Goal: Find specific page/section: Find specific page/section

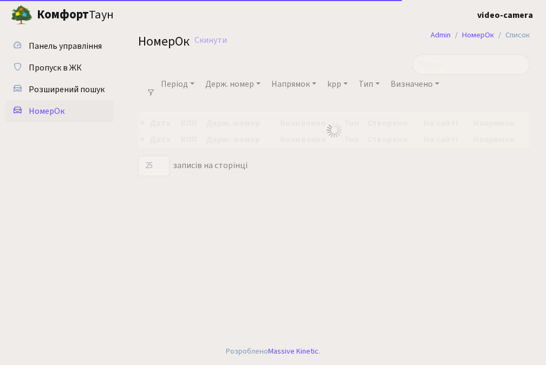
select select "25"
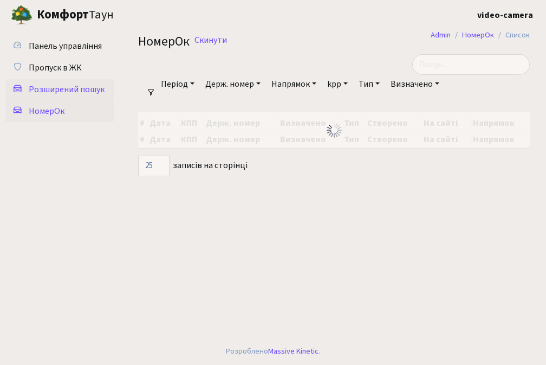
click at [69, 87] on span "Розширений пошук" at bounding box center [67, 89] width 76 height 12
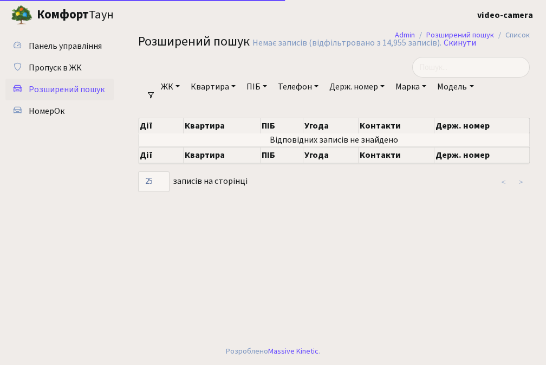
select select "25"
click at [351, 88] on link "Держ. номер" at bounding box center [357, 86] width 64 height 18
type input "692-60"
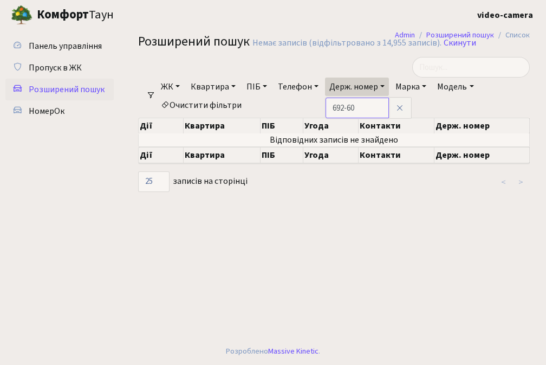
click at [366, 105] on input "692-60" at bounding box center [357, 107] width 63 height 21
click at [366, 103] on input "692-60" at bounding box center [357, 107] width 63 height 21
click at [366, 102] on input "692-60" at bounding box center [357, 107] width 63 height 21
click at [369, 105] on input "692-60" at bounding box center [357, 107] width 63 height 21
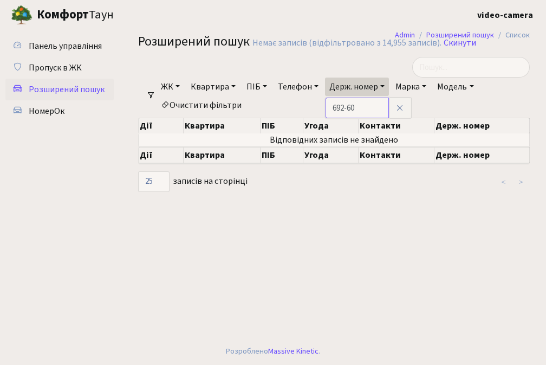
click at [369, 105] on input "692-60" at bounding box center [357, 107] width 63 height 21
click at [404, 106] on icon at bounding box center [399, 107] width 9 height 9
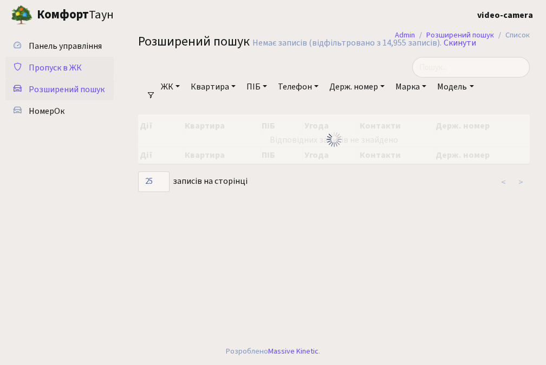
click at [76, 63] on span "Пропуск в ЖК" at bounding box center [55, 68] width 53 height 12
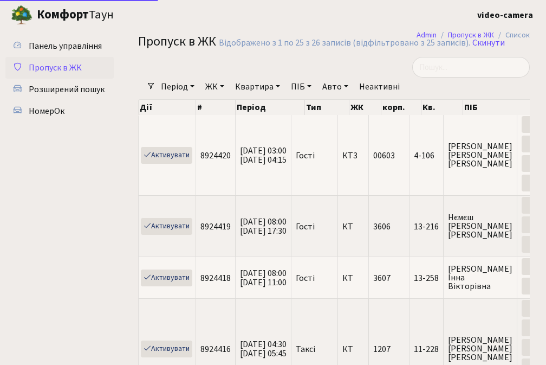
select select "25"
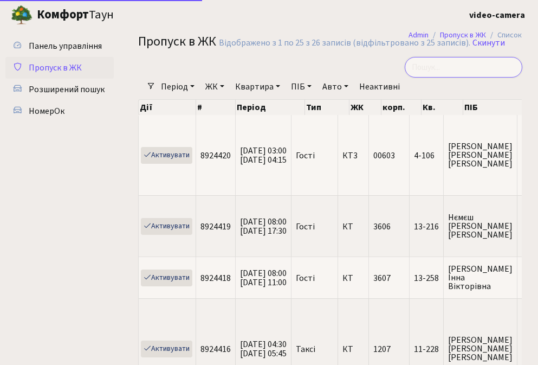
click at [455, 69] on input "search" at bounding box center [464, 67] width 118 height 21
paste input "692-60"
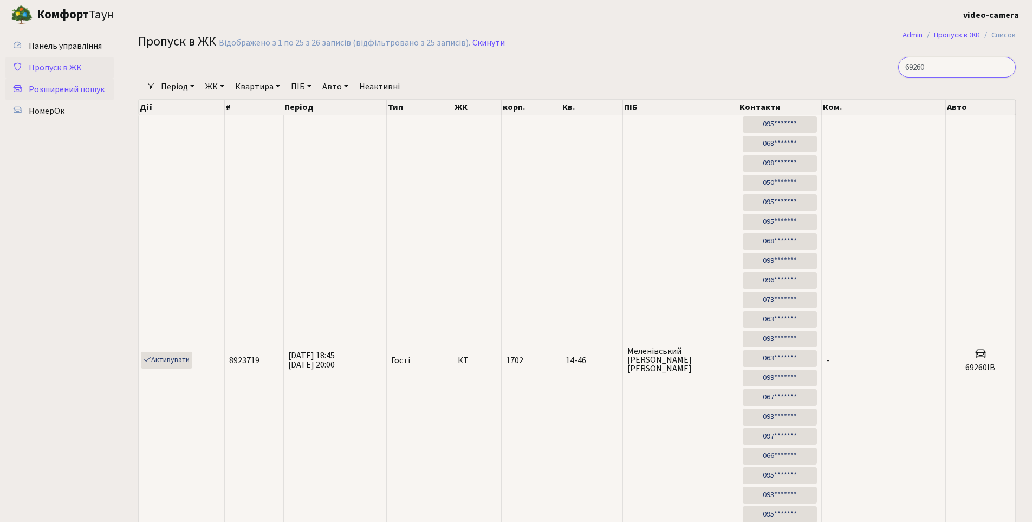
type input "69260"
click at [90, 88] on span "Розширений пошук" at bounding box center [67, 89] width 76 height 12
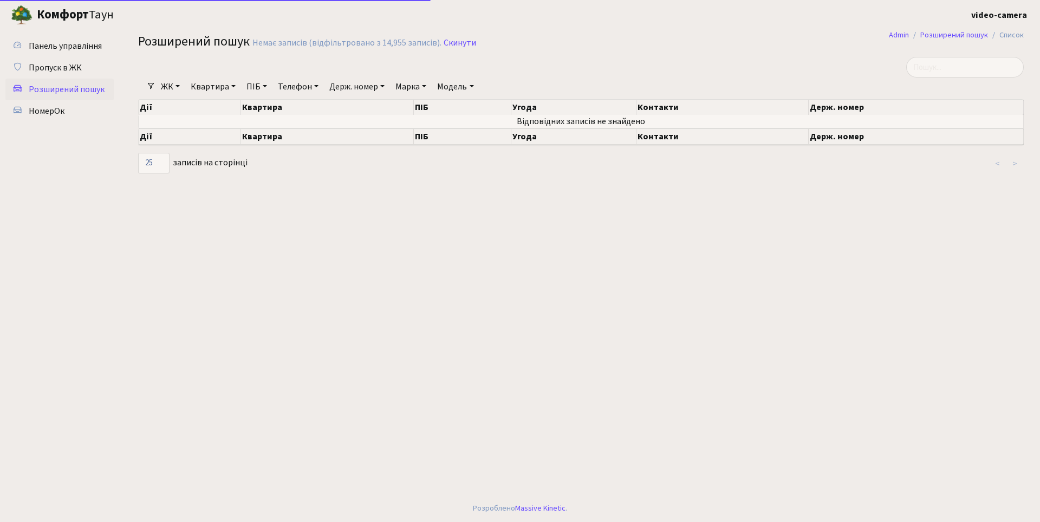
select select "25"
click at [214, 87] on link "Квартира" at bounding box center [213, 86] width 54 height 18
type input "46"
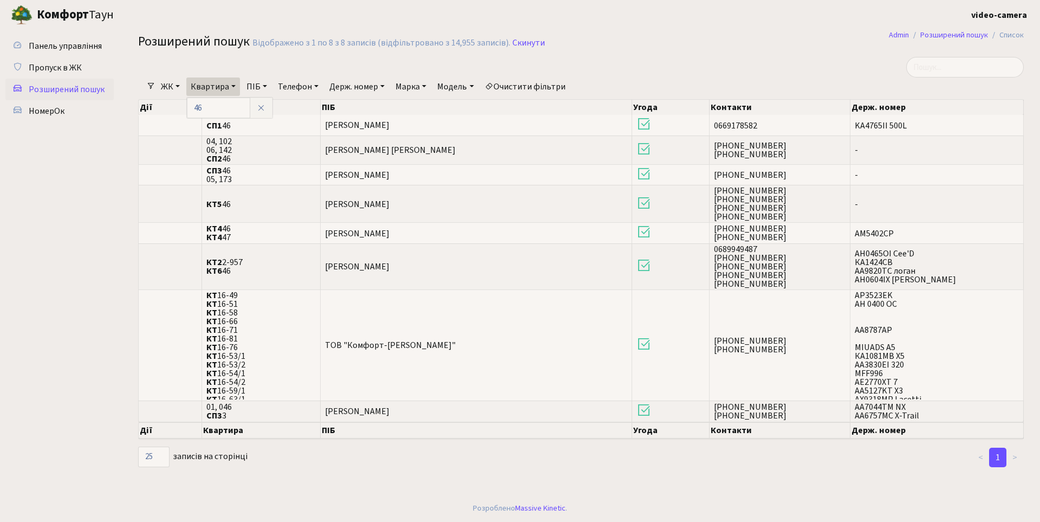
click at [167, 83] on link "ЖК" at bounding box center [171, 86] width 28 height 18
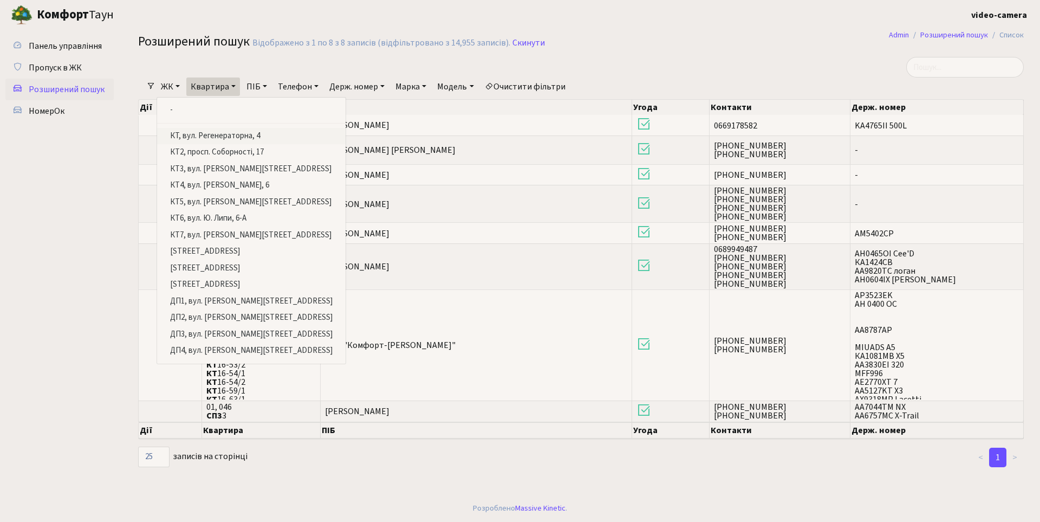
click at [211, 134] on link "КТ, вул. Регенераторна, 4" at bounding box center [251, 136] width 188 height 17
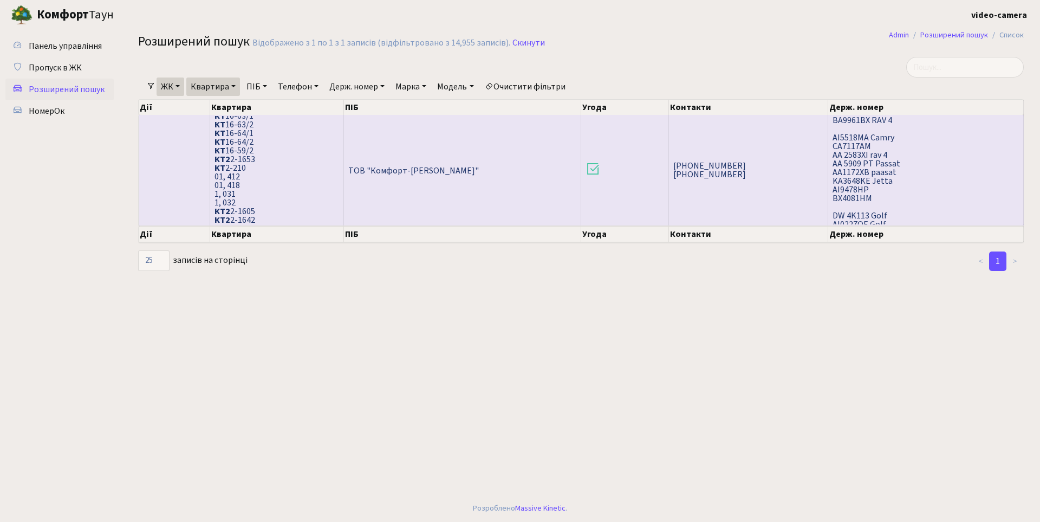
scroll to position [491, 0]
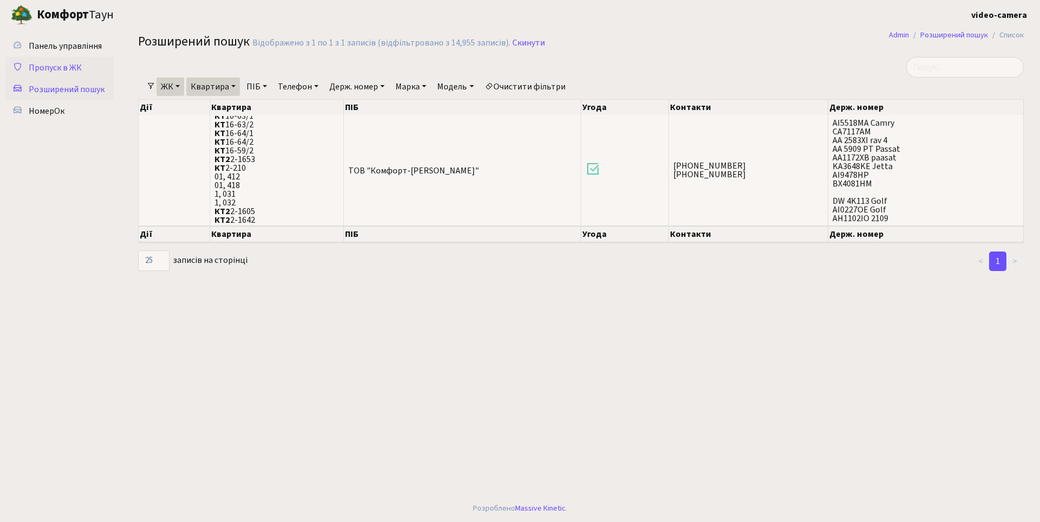
click at [71, 60] on link "Пропуск в ЖК" at bounding box center [59, 68] width 108 height 22
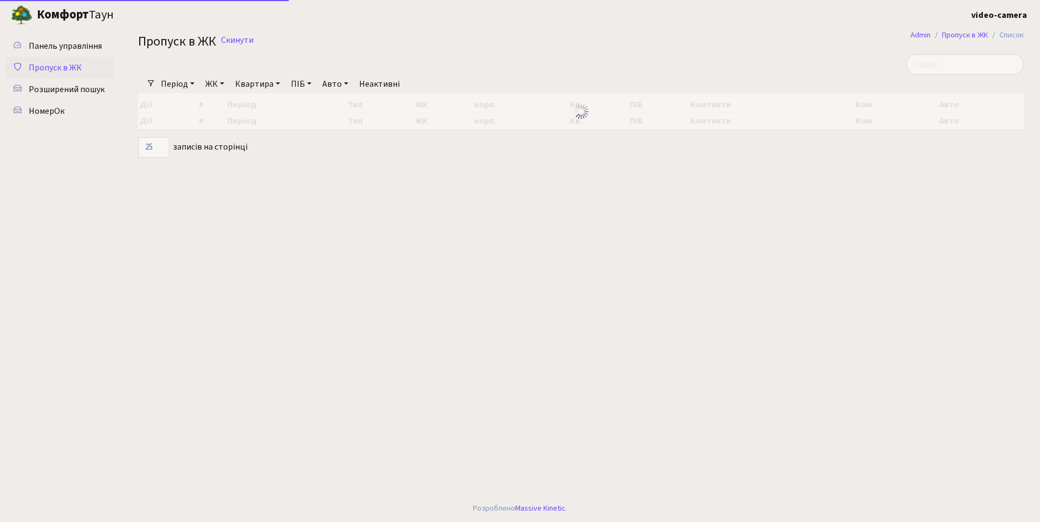
select select "25"
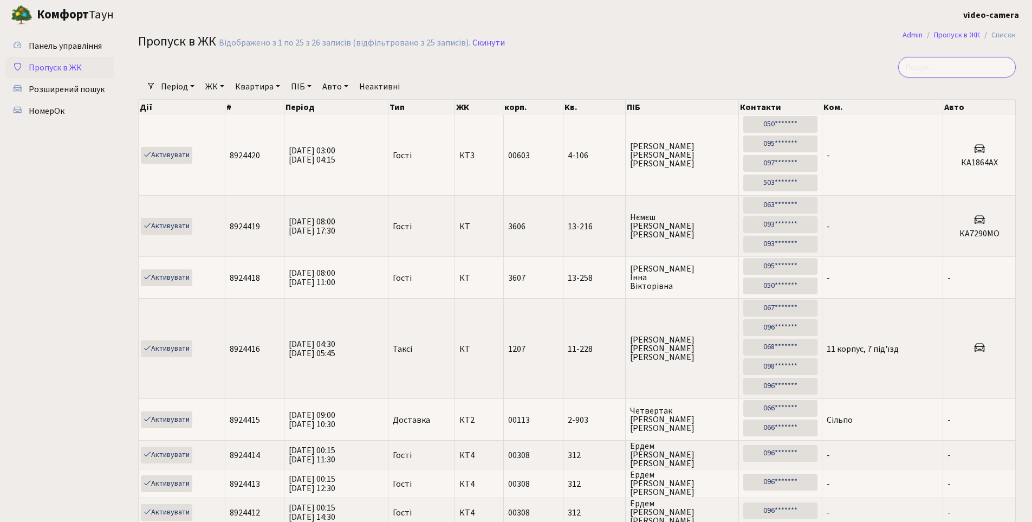
click at [946, 73] on input "search" at bounding box center [957, 67] width 118 height 21
click at [531, 79] on div "Період [DATE] - [DATE] ЖК - КТ, вул. Регенераторна, 4 КТ2, просп. [STREET_ADDRE…" at bounding box center [580, 86] width 851 height 18
click at [516, 68] on div at bounding box center [428, 67] width 596 height 21
click at [473, 69] on div at bounding box center [428, 67] width 596 height 21
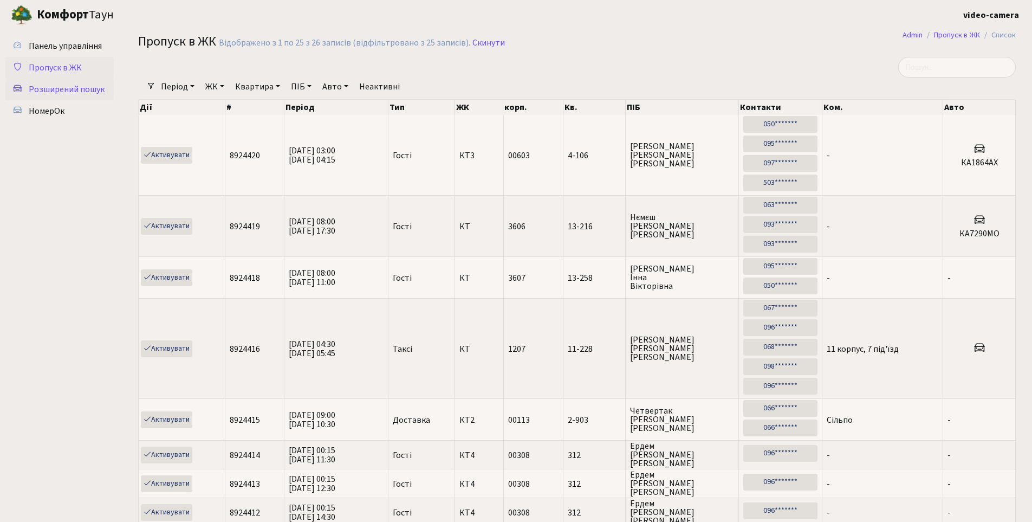
click at [71, 83] on link "Розширений пошук" at bounding box center [59, 90] width 108 height 22
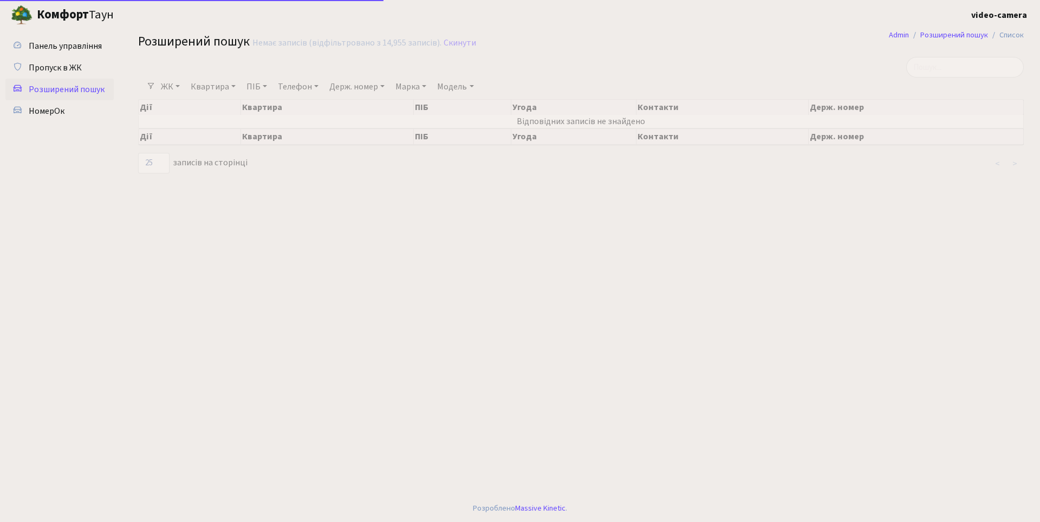
select select "25"
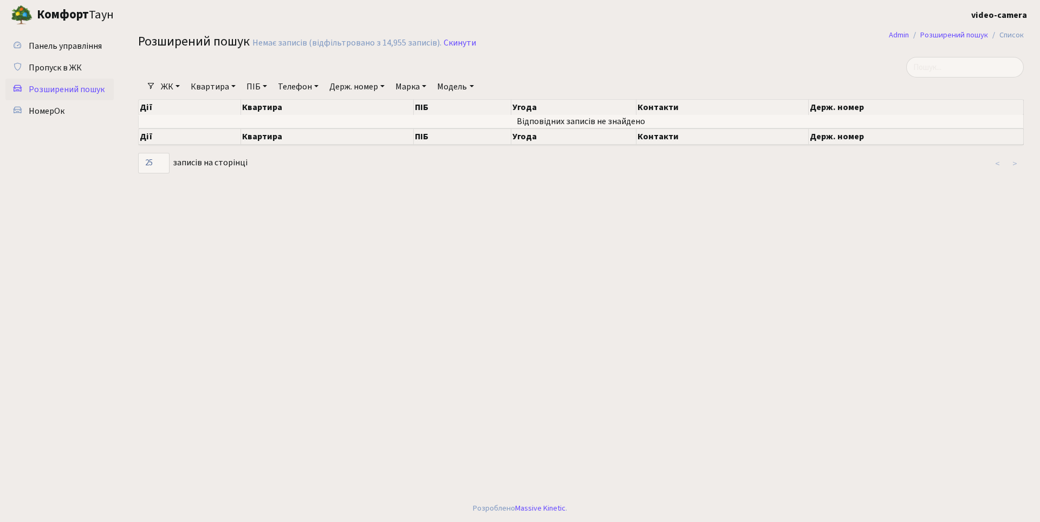
click at [205, 86] on link "Квартира" at bounding box center [213, 86] width 54 height 18
click at [73, 67] on span "Пропуск в ЖК" at bounding box center [55, 68] width 53 height 12
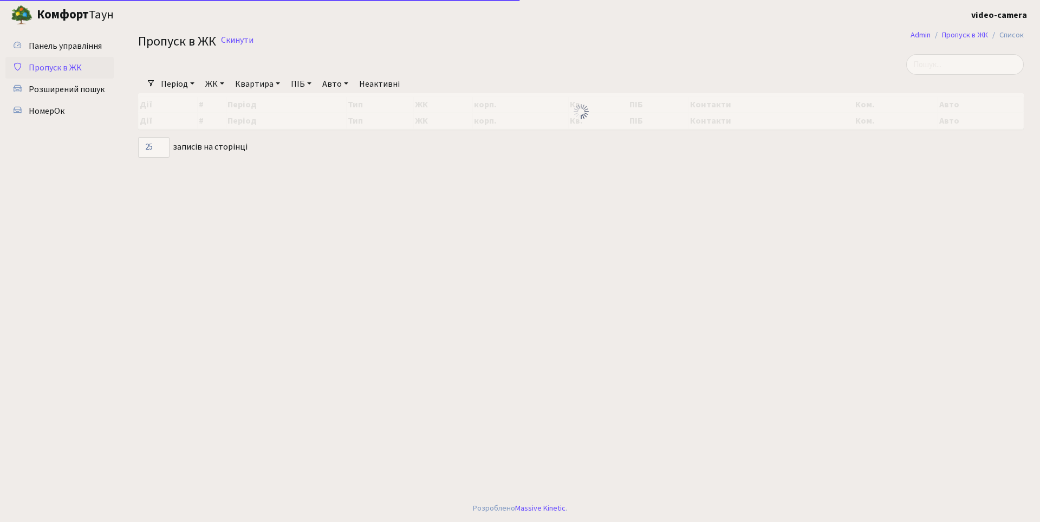
select select "25"
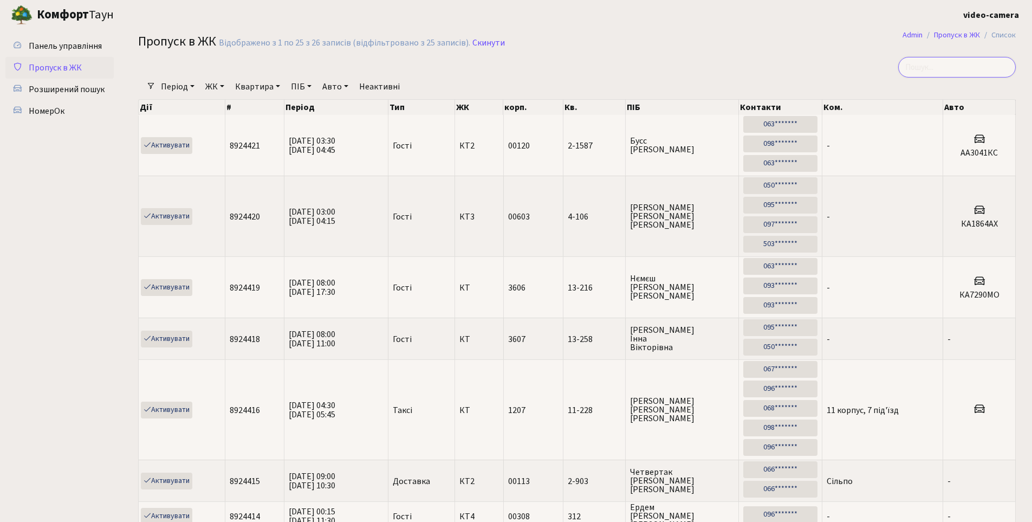
click at [951, 60] on input "search" at bounding box center [957, 67] width 118 height 21
click at [949, 60] on input "search" at bounding box center [957, 67] width 118 height 21
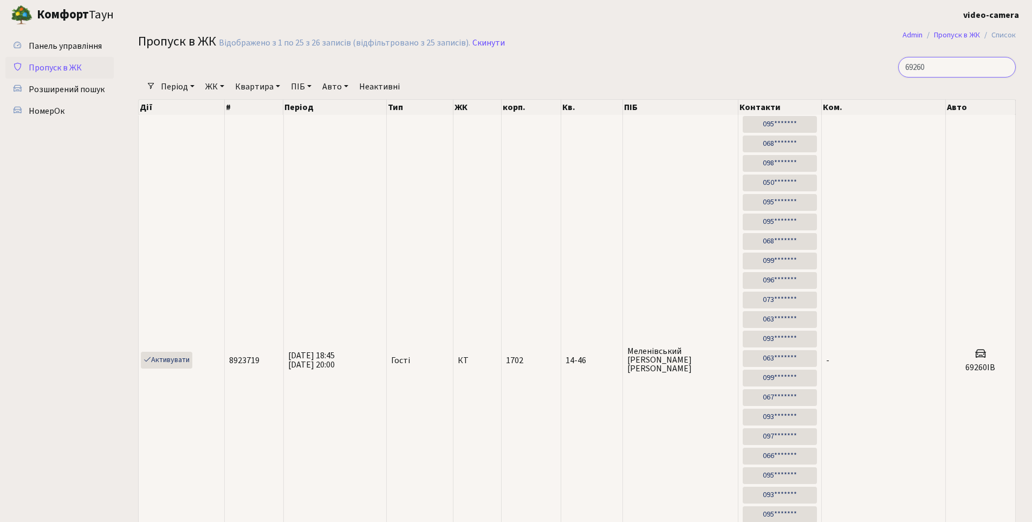
type input "69260"
